Goal: Information Seeking & Learning: Learn about a topic

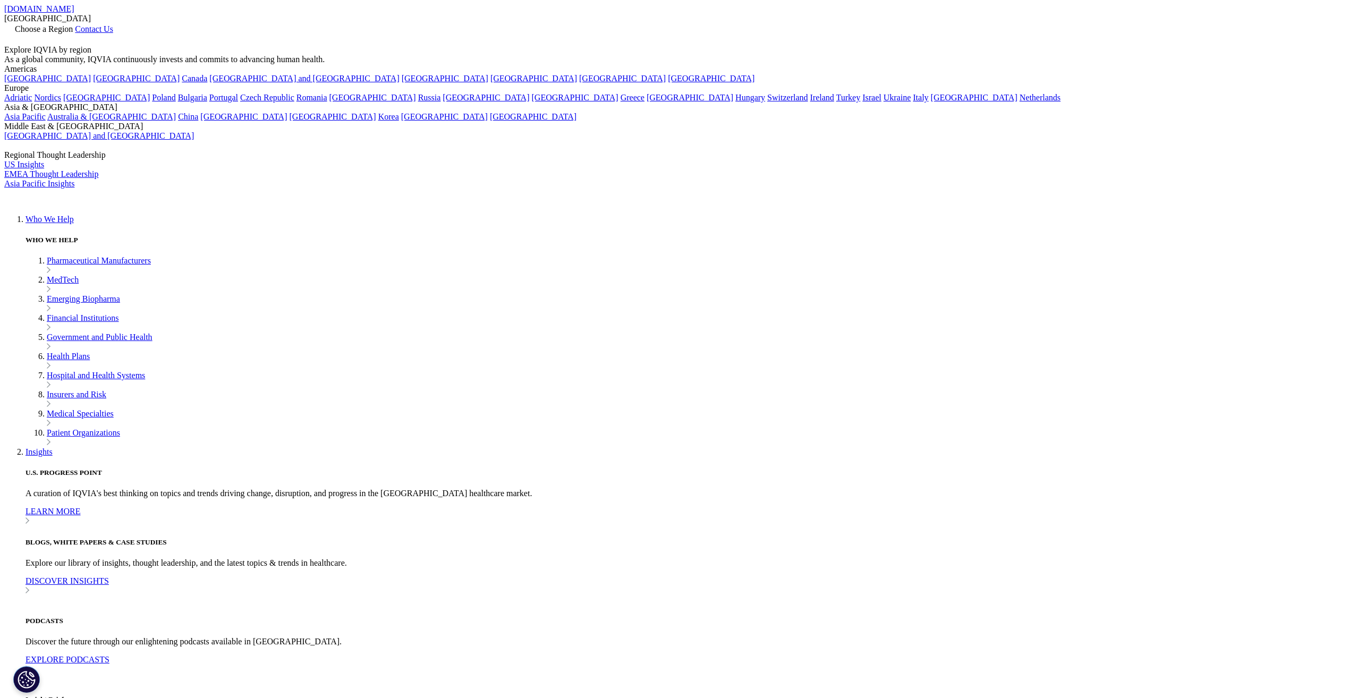
scroll to position [106, 627]
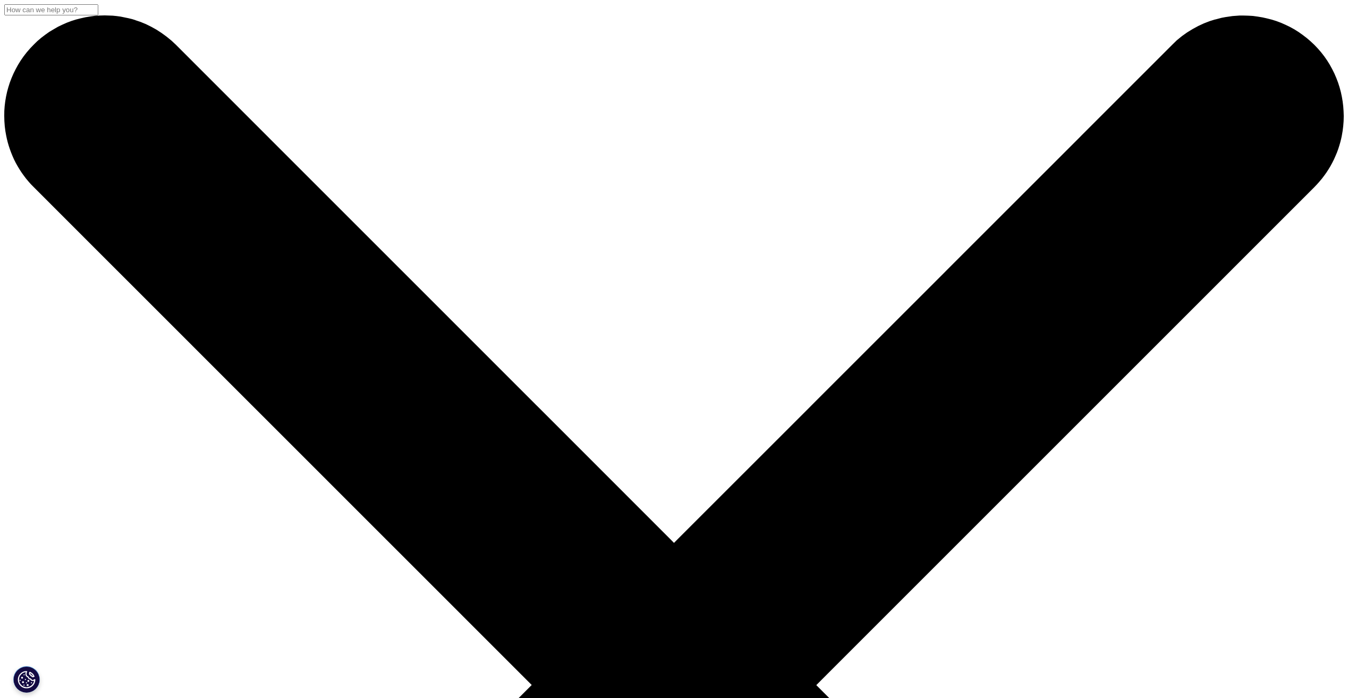
drag, startPoint x: 361, startPoint y: 138, endPoint x: 485, endPoint y: 146, distance: 124.6
drag, startPoint x: 364, startPoint y: 140, endPoint x: 662, endPoint y: 183, distance: 301.0
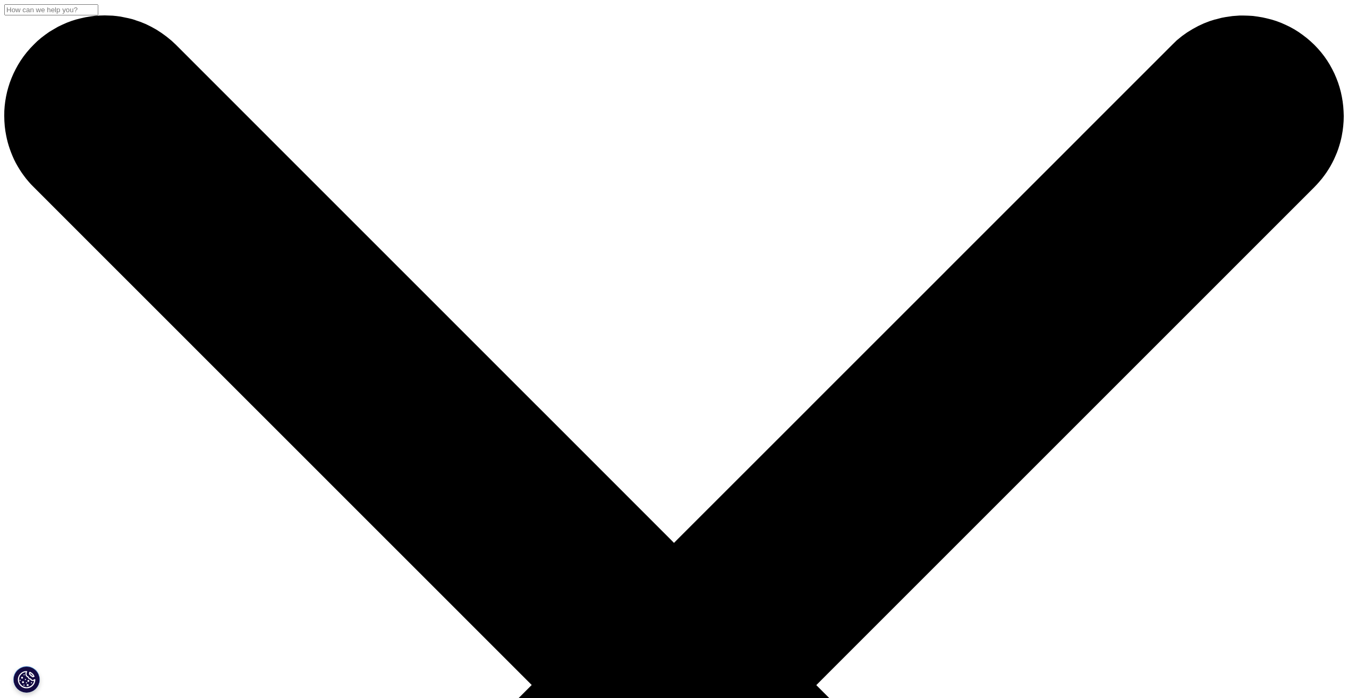
copy div "Sculpting Seamless Patient Experiences"
click at [98, 15] on input "Search" at bounding box center [51, 9] width 94 height 11
paste input "In-Home Clinical Solutions to Enable Patient Onboarding"
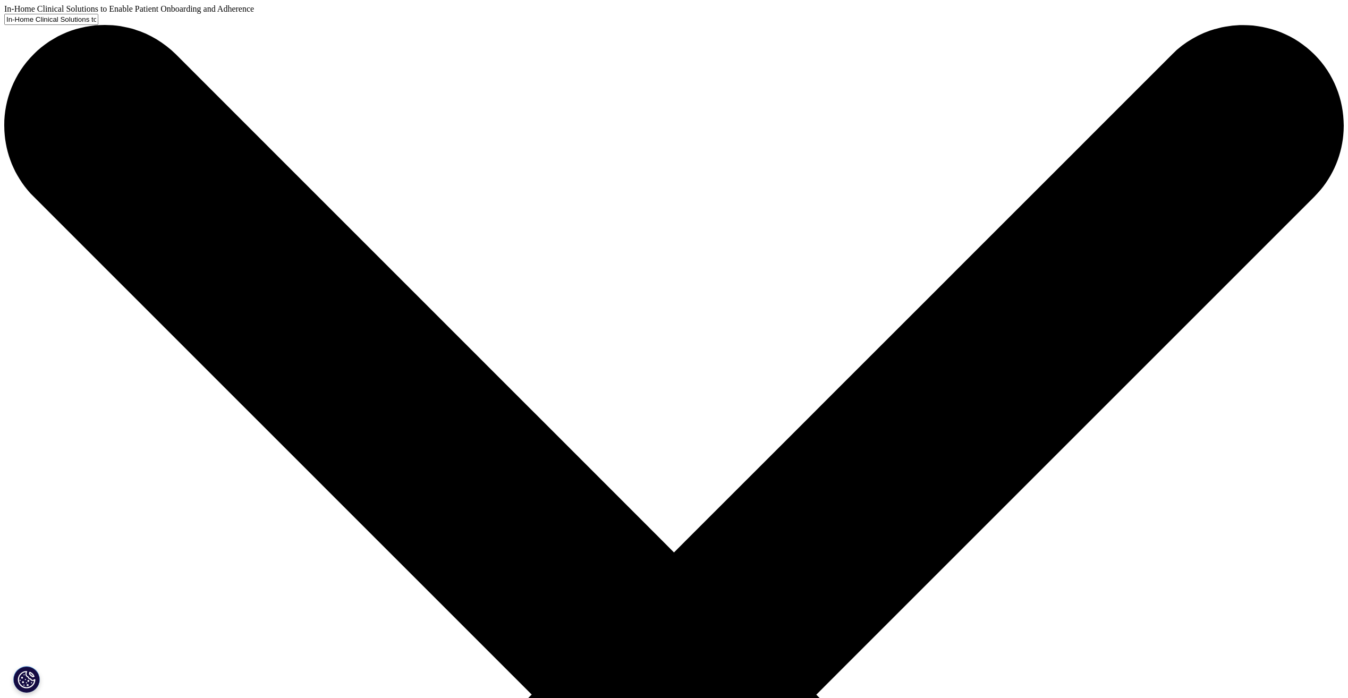
type input "In-Home Clinical Solutions to Enable Patient Onboarding and Adherence"
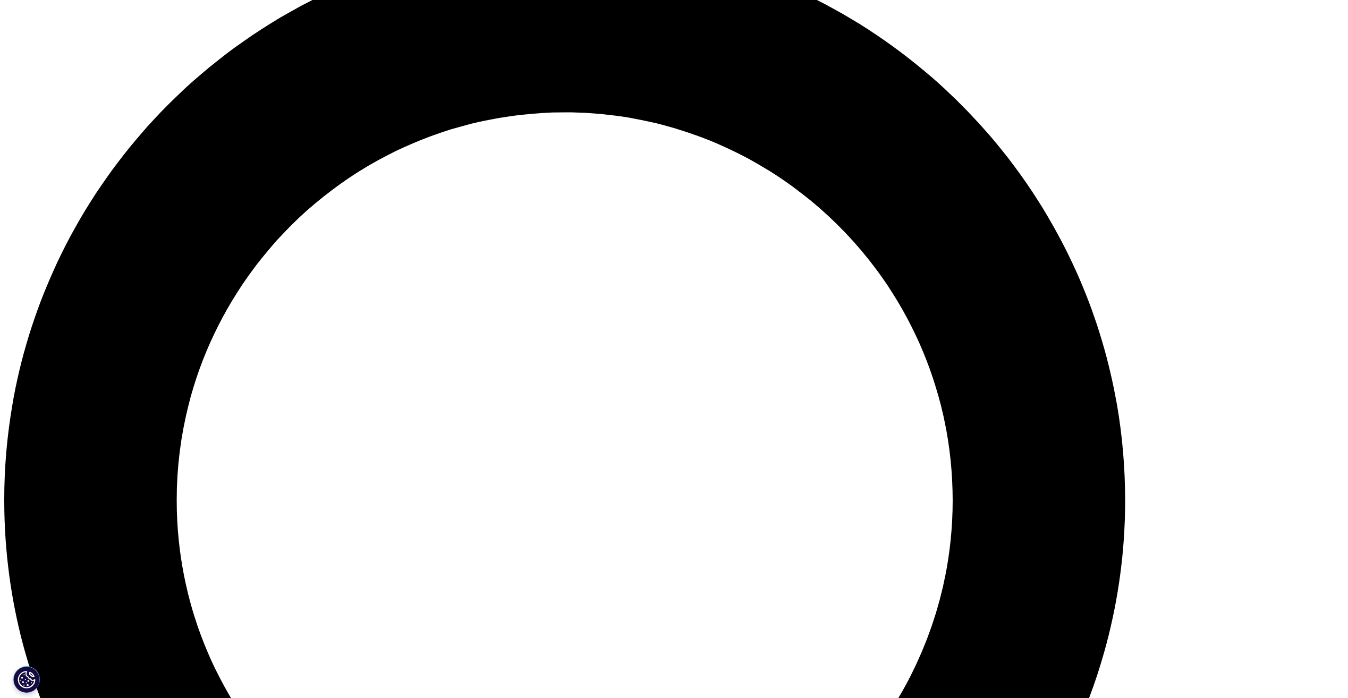
scroll to position [1682, 0]
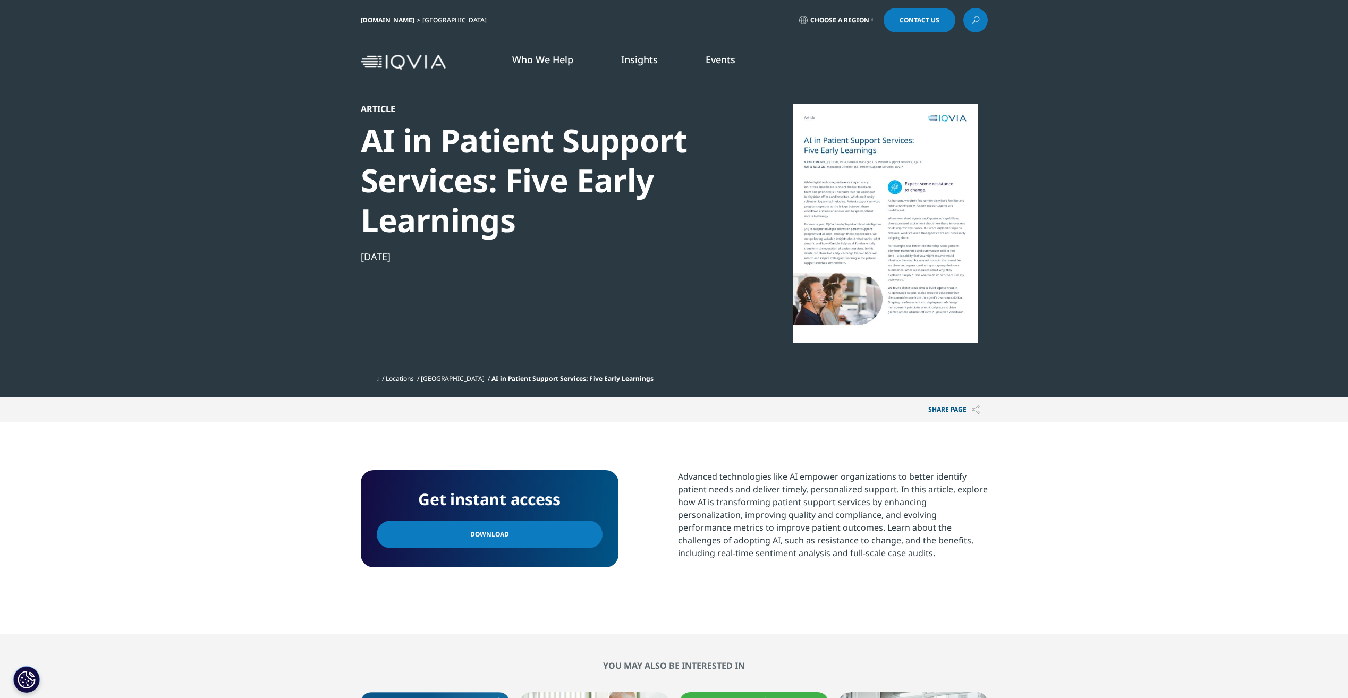
click at [181, 533] on section "Get instant access Download Advanced technologies like AI empower organizations…" at bounding box center [674, 527] width 1348 height 211
click at [246, 148] on section "Article AI in Patient Support Services: Five Early Learnings Apr 14, 2025 Locat…" at bounding box center [674, 198] width 1348 height 397
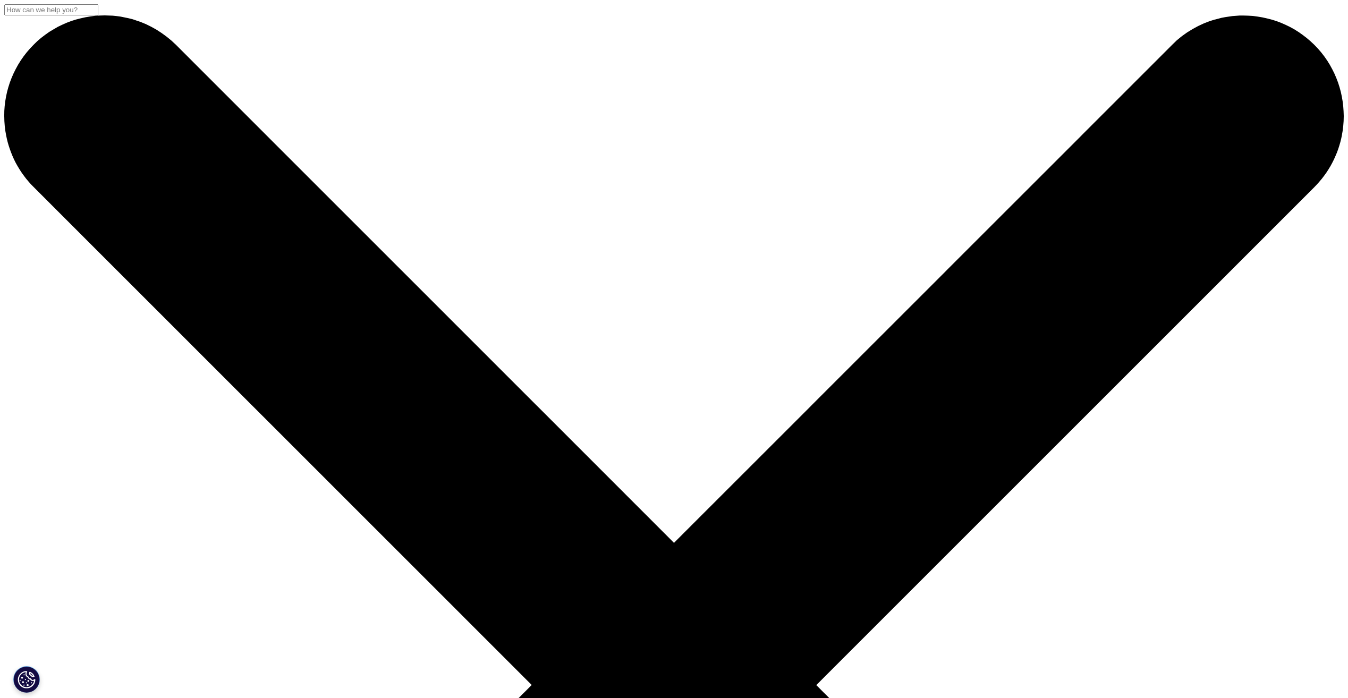
scroll to position [243, 627]
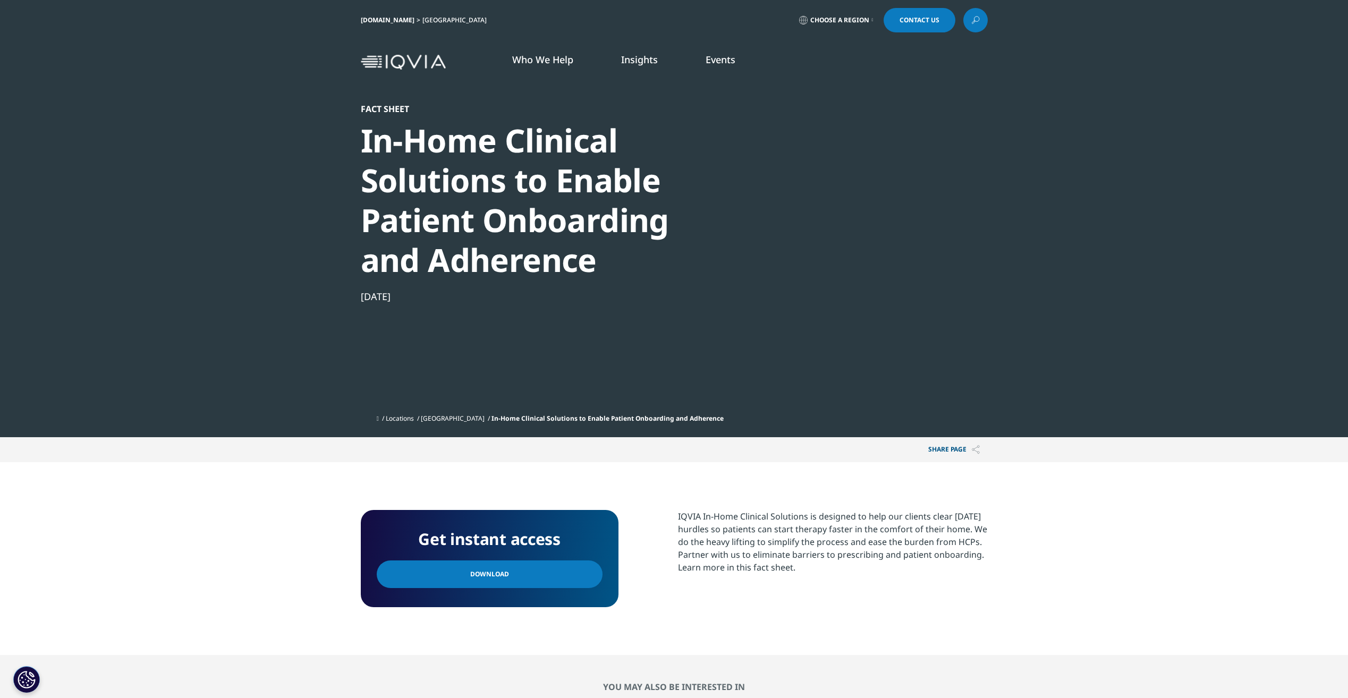
click at [974, 20] on icon at bounding box center [975, 20] width 8 height 14
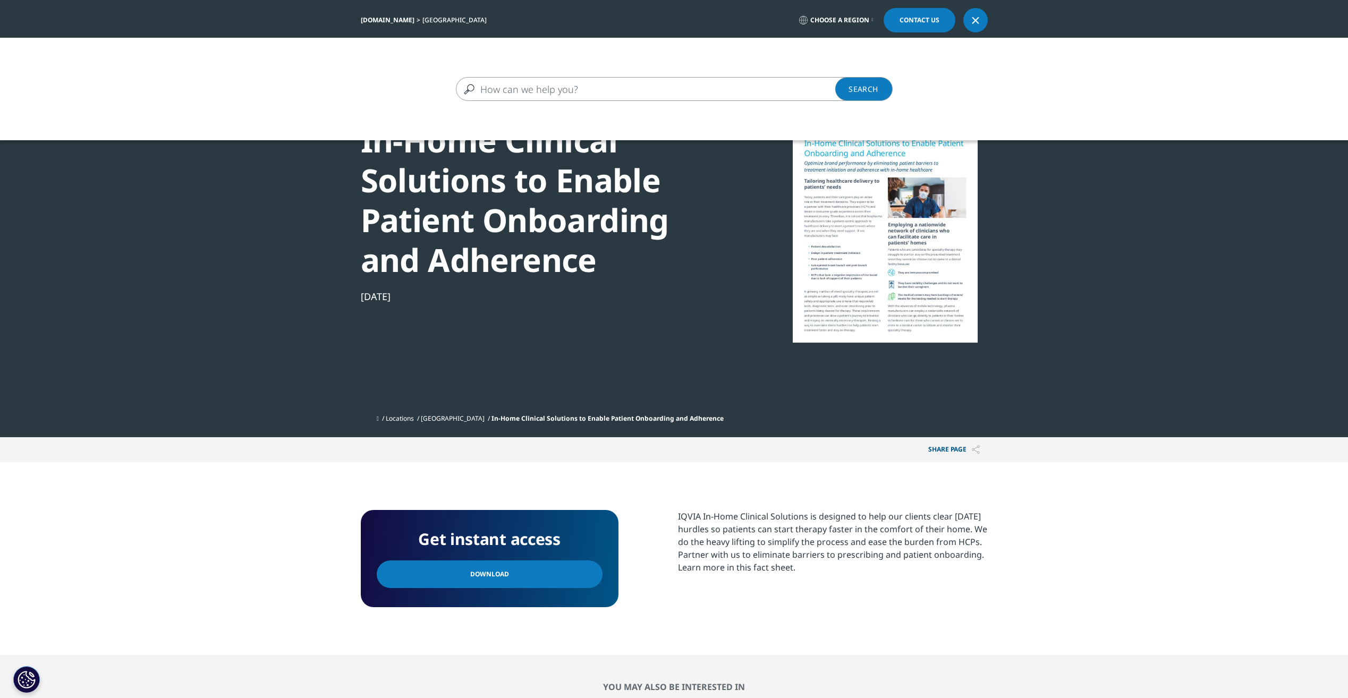
click at [509, 82] on input "Search" at bounding box center [659, 89] width 406 height 24
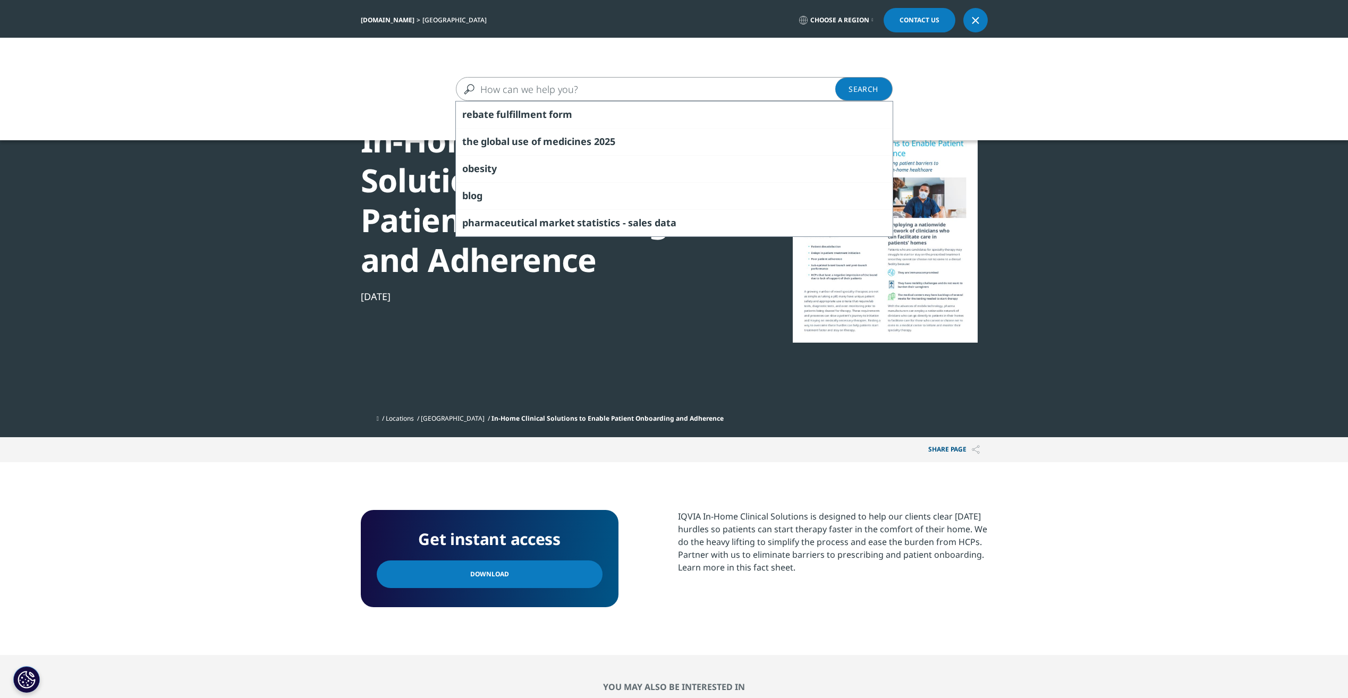
paste input "The Patient as Your Guide: Thriving in New Commercial Models"
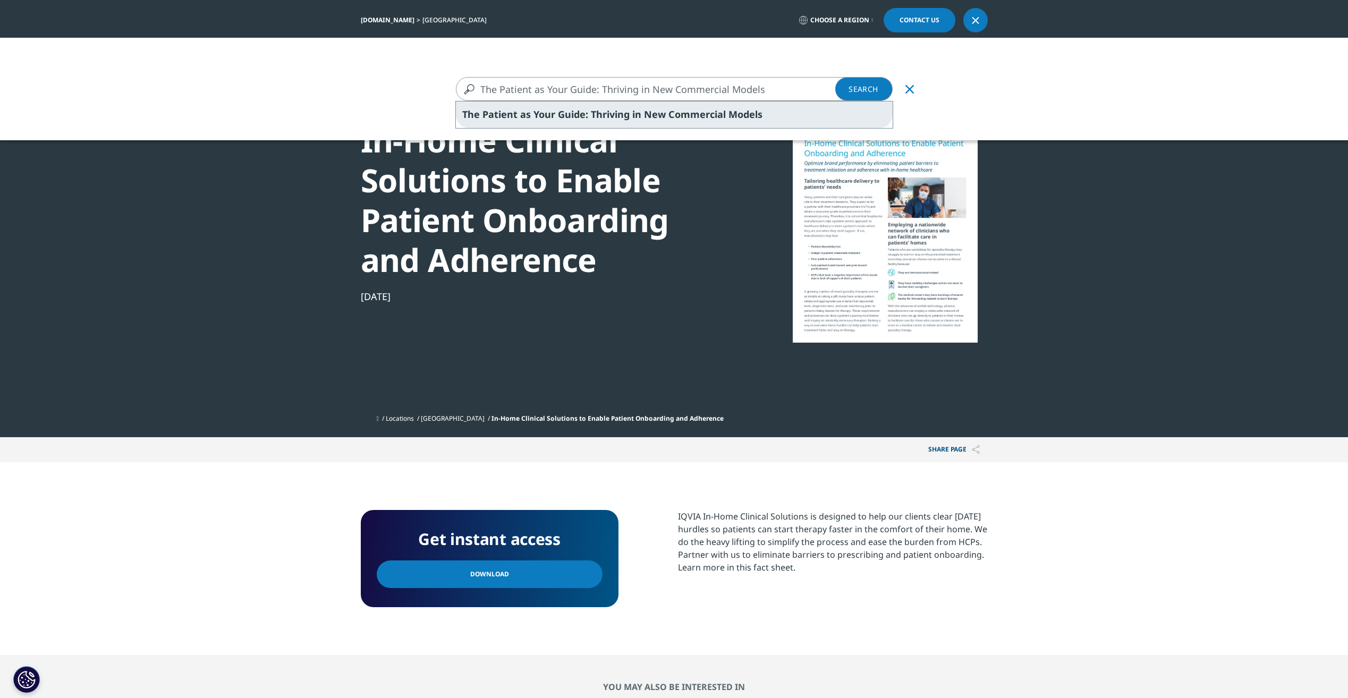
type input "The Patient as Your Guide: Thriving in New Commercial Models"
click at [544, 117] on span "The Patient as Your Guide: Thriving in New Commercial Models" at bounding box center [612, 114] width 300 height 13
